Goal: Navigation & Orientation: Find specific page/section

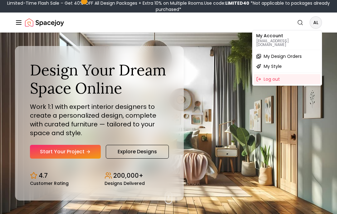
click at [237, 35] on p "My Account" at bounding box center [287, 35] width 62 height 4
click at [237, 37] on p "My Account" at bounding box center [287, 35] width 62 height 4
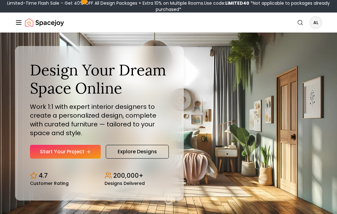
click at [21, 21] on icon "Global" at bounding box center [18, 22] width 7 height 7
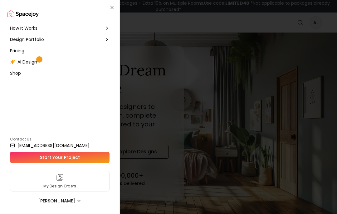
click at [50, 41] on div "Design Portfolio" at bounding box center [59, 39] width 105 height 11
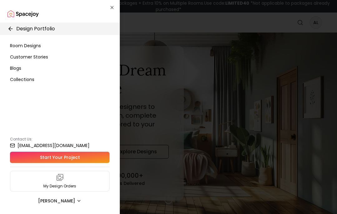
click at [32, 45] on span "Room Designs" at bounding box center [25, 45] width 31 height 6
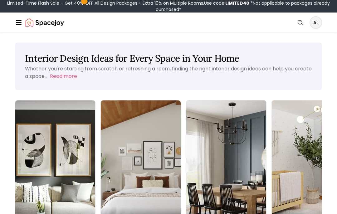
click at [21, 25] on icon "Global" at bounding box center [18, 22] width 7 height 7
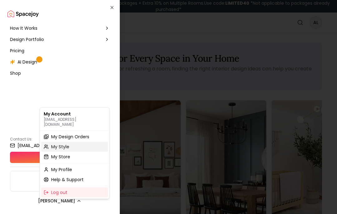
click at [66, 143] on span "My Style" at bounding box center [60, 146] width 18 height 6
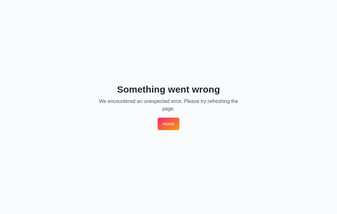
click at [173, 127] on link "Home" at bounding box center [169, 123] width 22 height 12
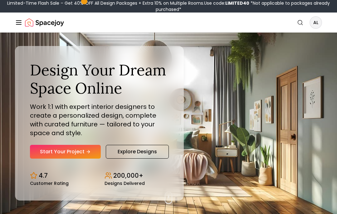
click at [21, 25] on icon "Global" at bounding box center [18, 22] width 7 height 7
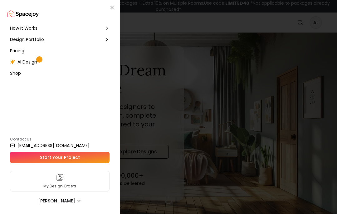
click at [110, 40] on div "Design Portfolio" at bounding box center [59, 39] width 105 height 11
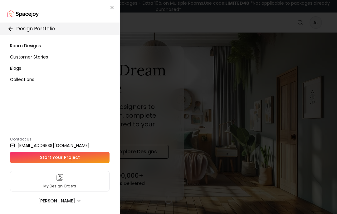
click at [67, 180] on div "My Design Orders" at bounding box center [60, 180] width 100 height 21
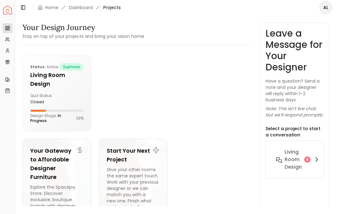
click at [300, 162] on h6 "Living Room design" at bounding box center [293, 159] width 17 height 22
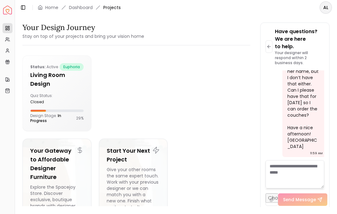
scroll to position [3621, 0]
